Goal: Information Seeking & Learning: Stay updated

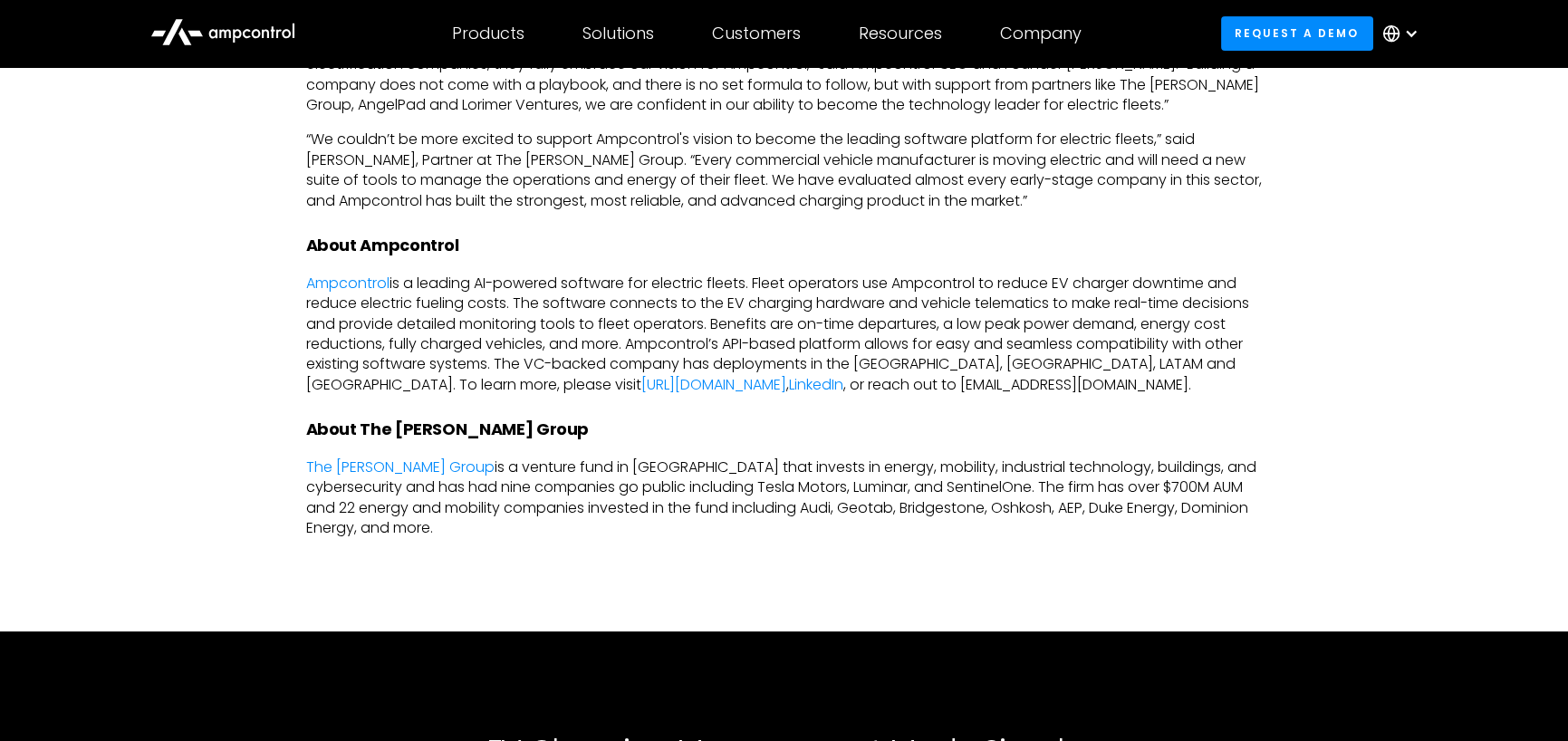
scroll to position [1358, 0]
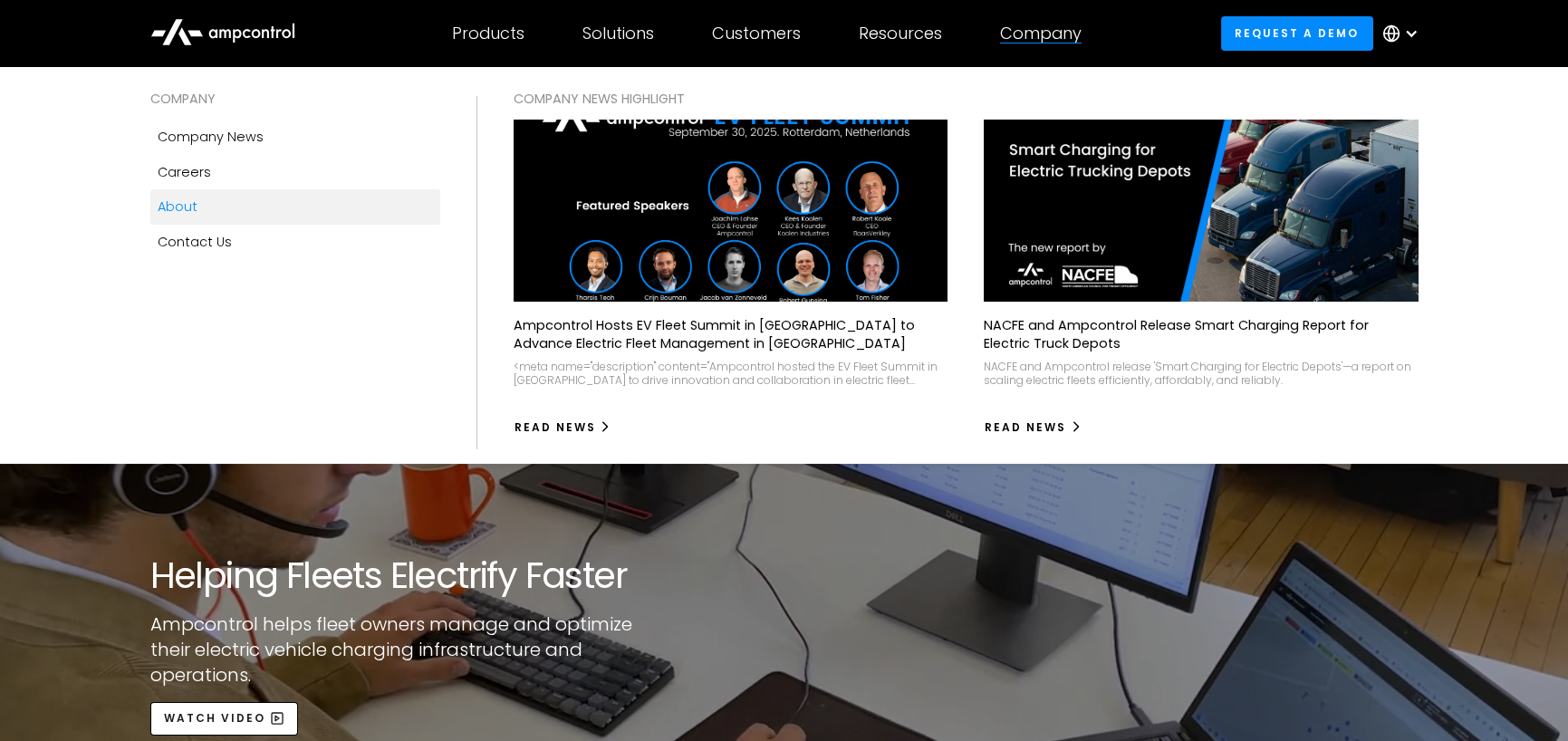
click at [1049, 32] on div "Company" at bounding box center [1041, 33] width 82 height 19
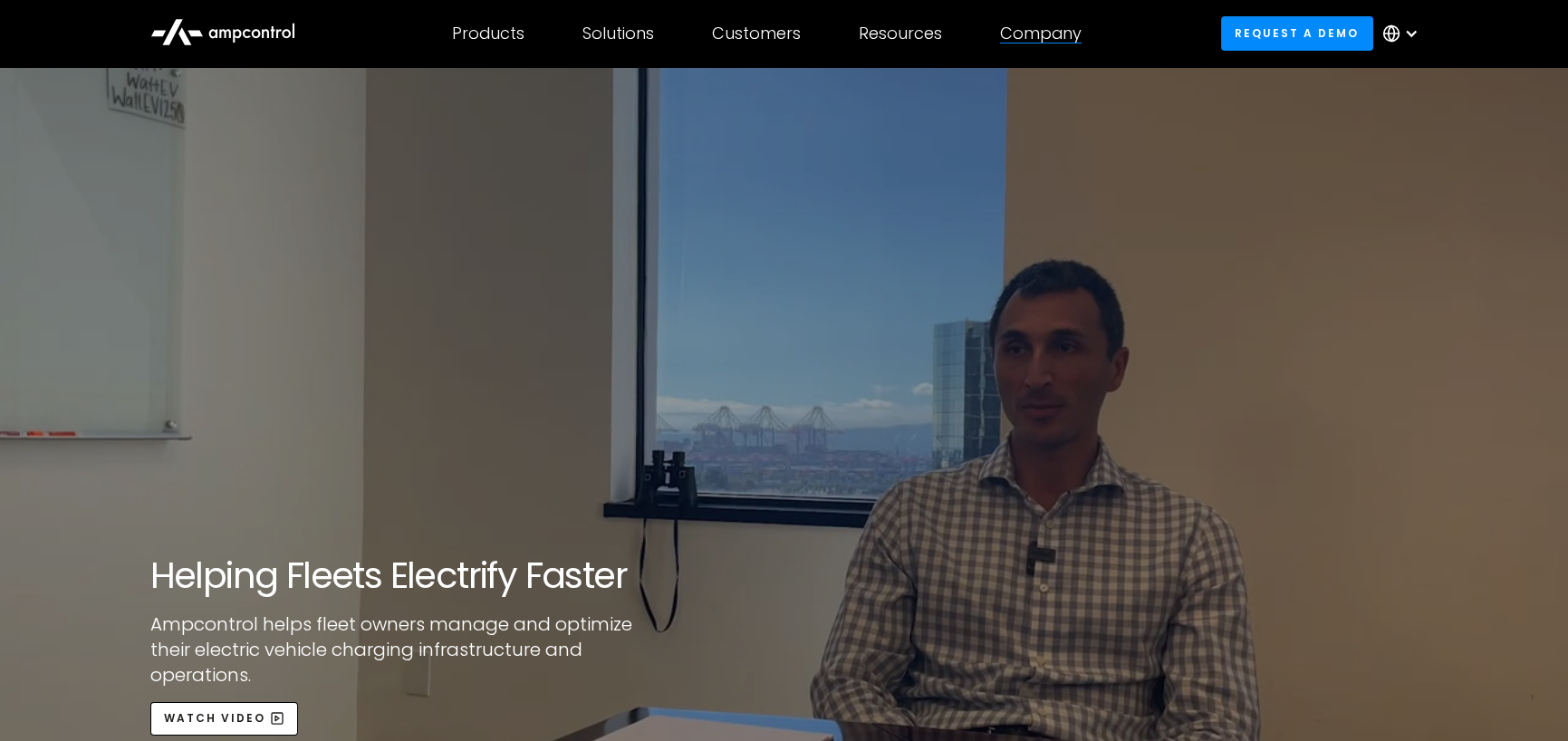
click at [1049, 32] on div "Company" at bounding box center [1041, 33] width 82 height 19
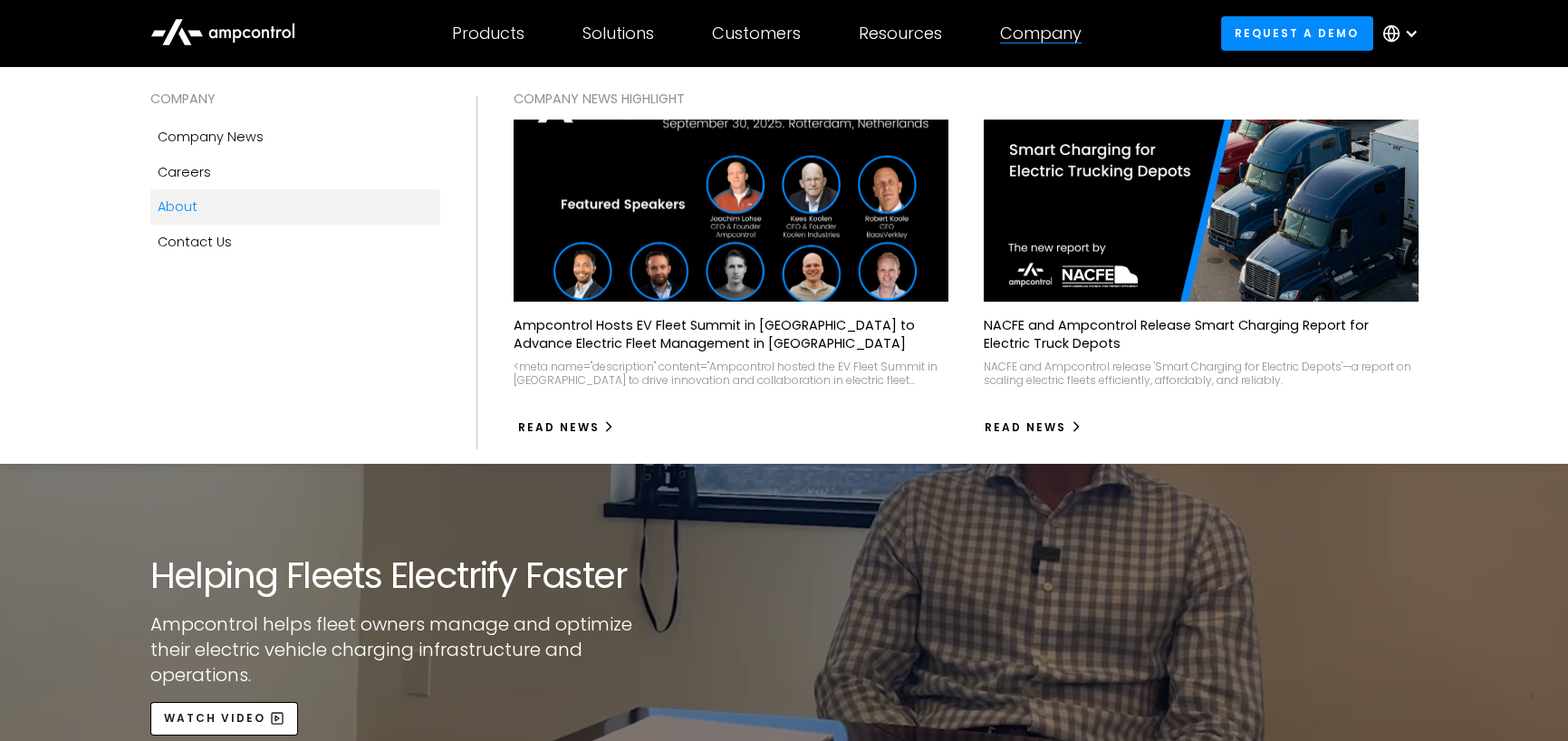
click at [561, 420] on div "Read News" at bounding box center [559, 427] width 82 height 17
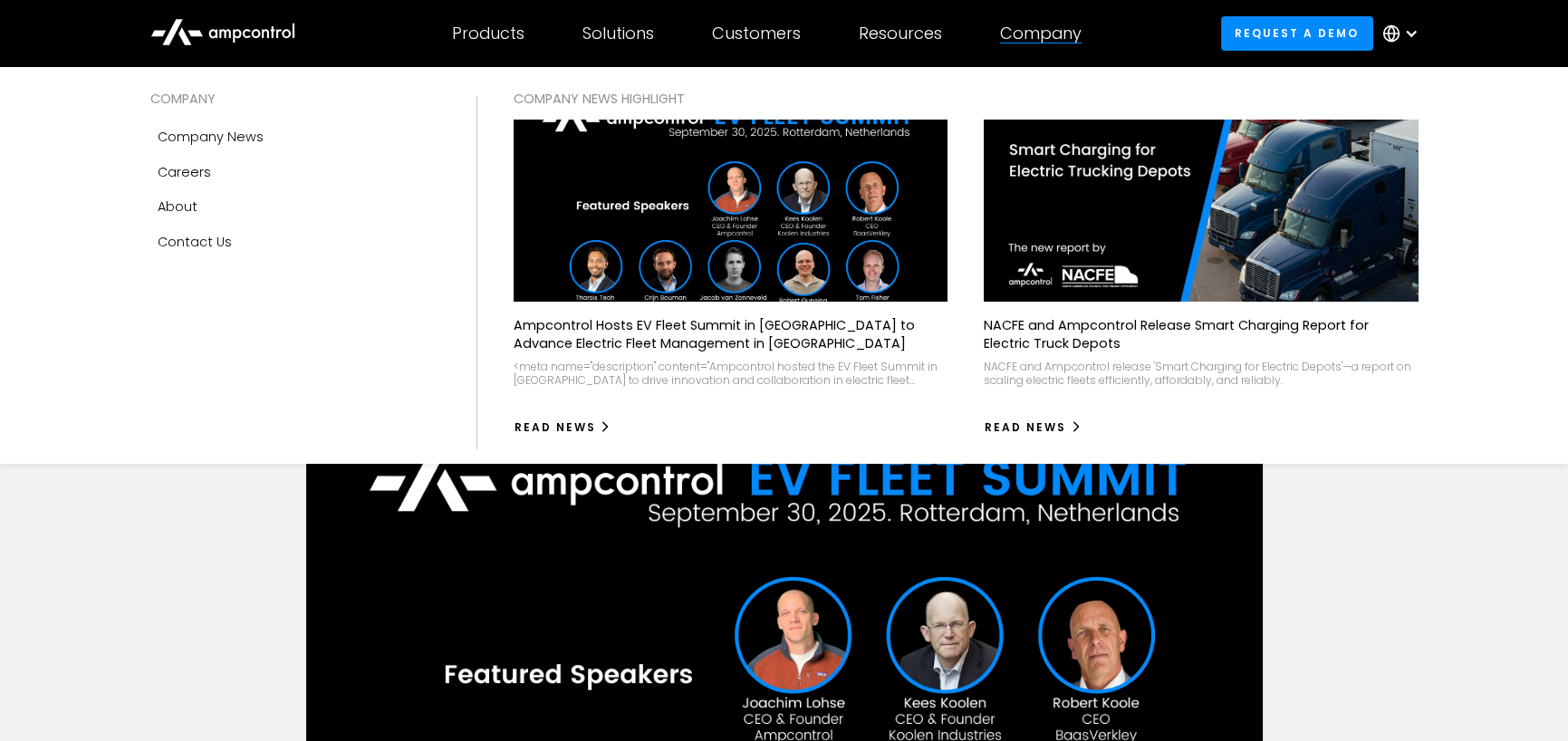
click at [1049, 24] on div "Company" at bounding box center [1041, 33] width 82 height 19
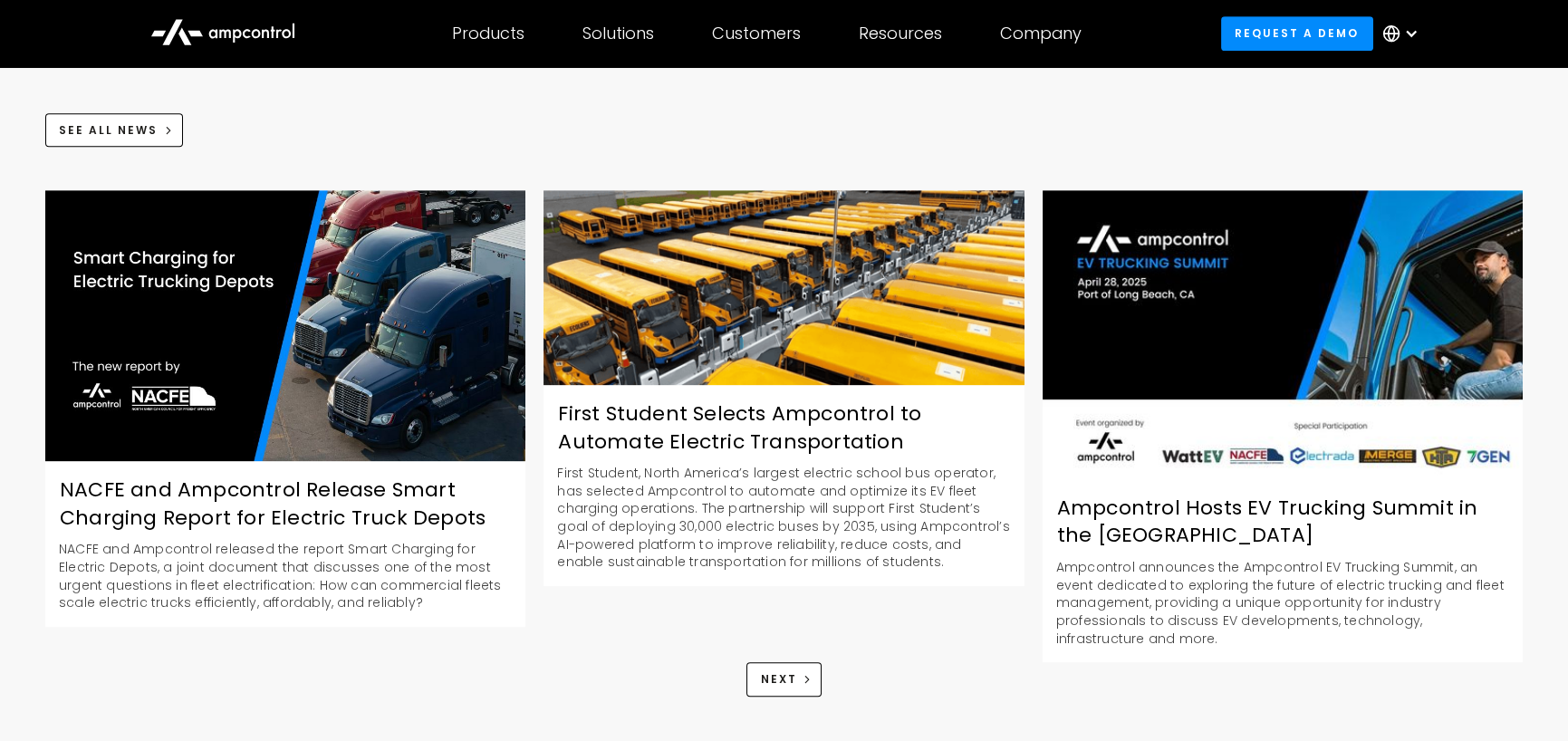
scroll to position [2355, 0]
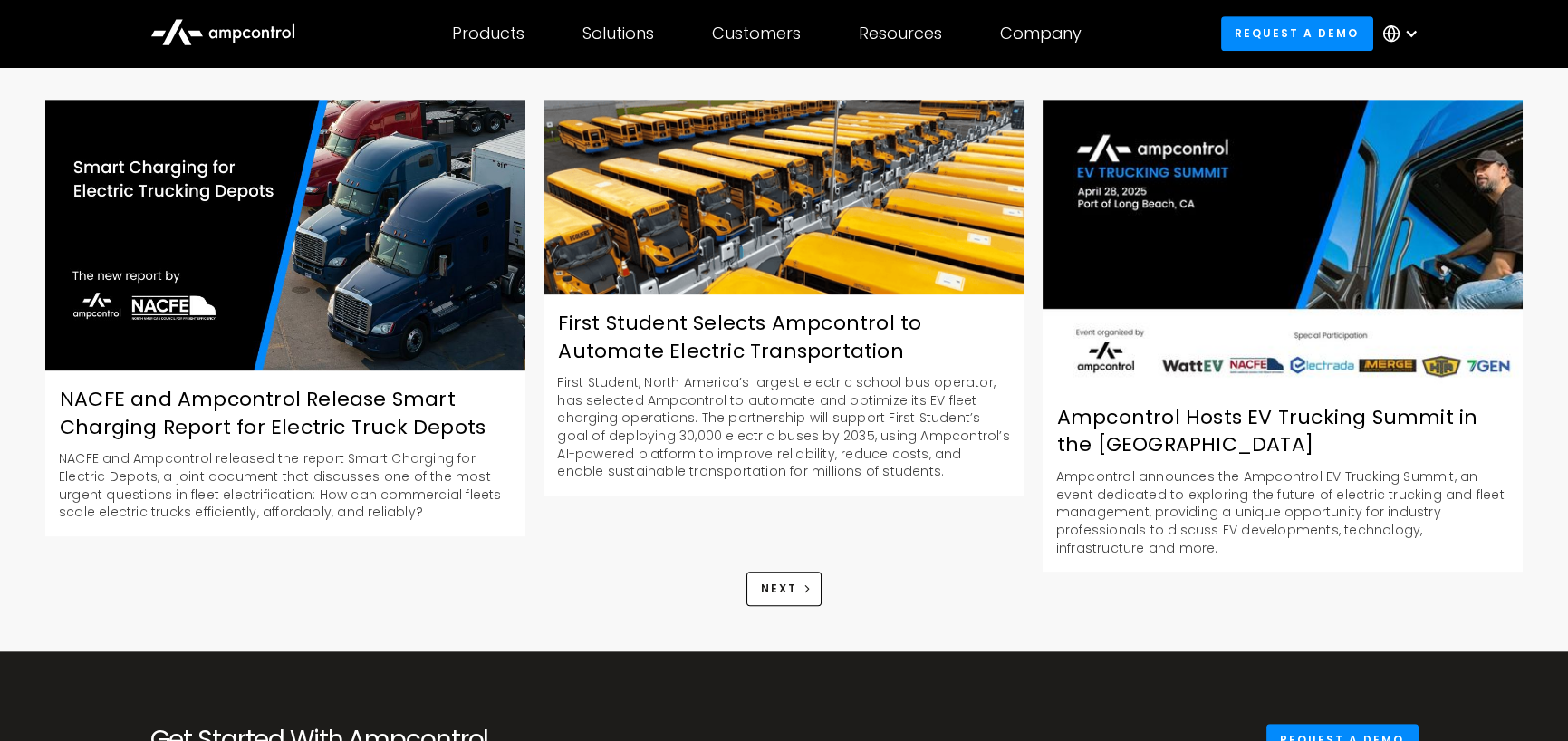
click at [802, 374] on p "First Student, North America’s largest electric school bus operator, has select…" at bounding box center [783, 427] width 480 height 107
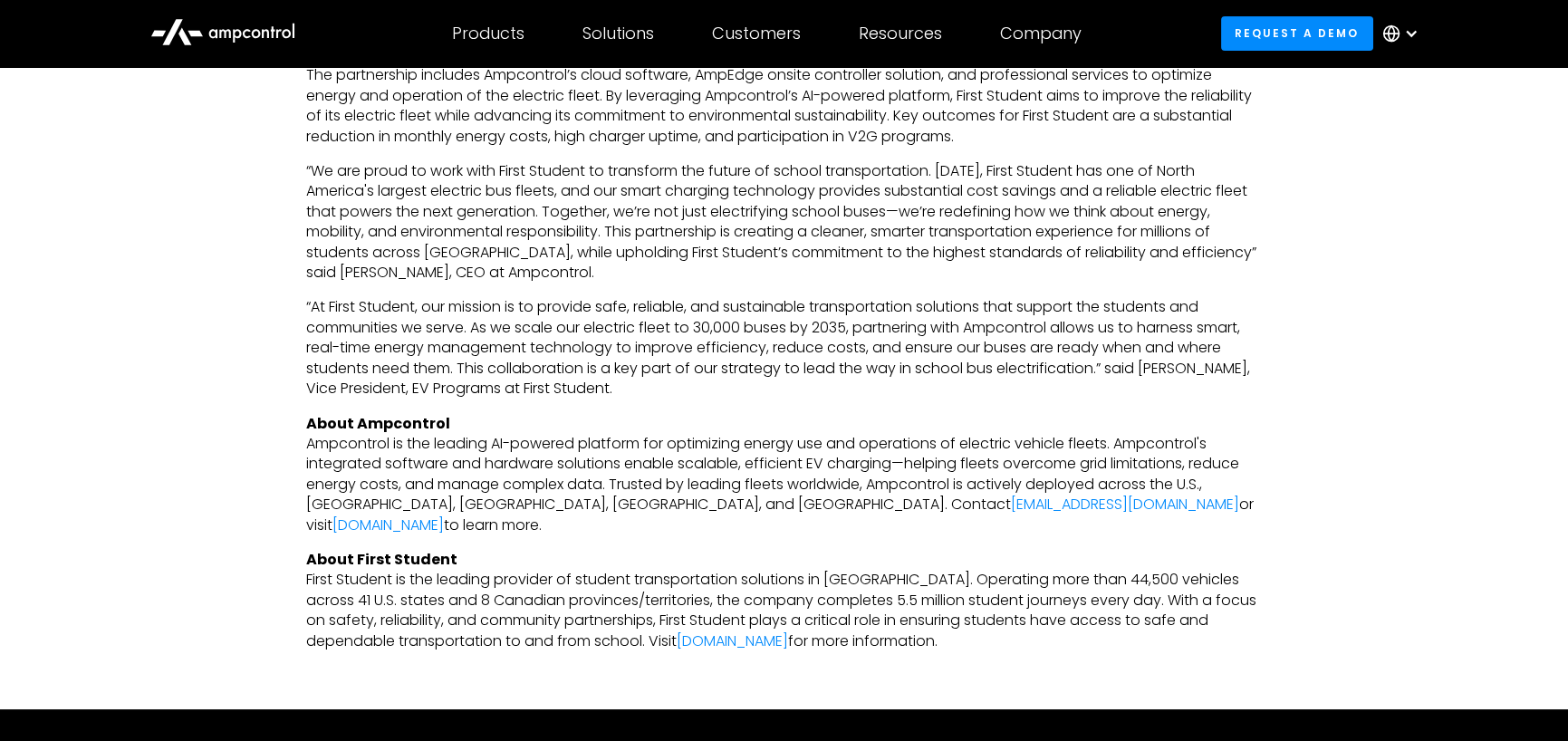
scroll to position [1087, 0]
